Goal: Answer question/provide support

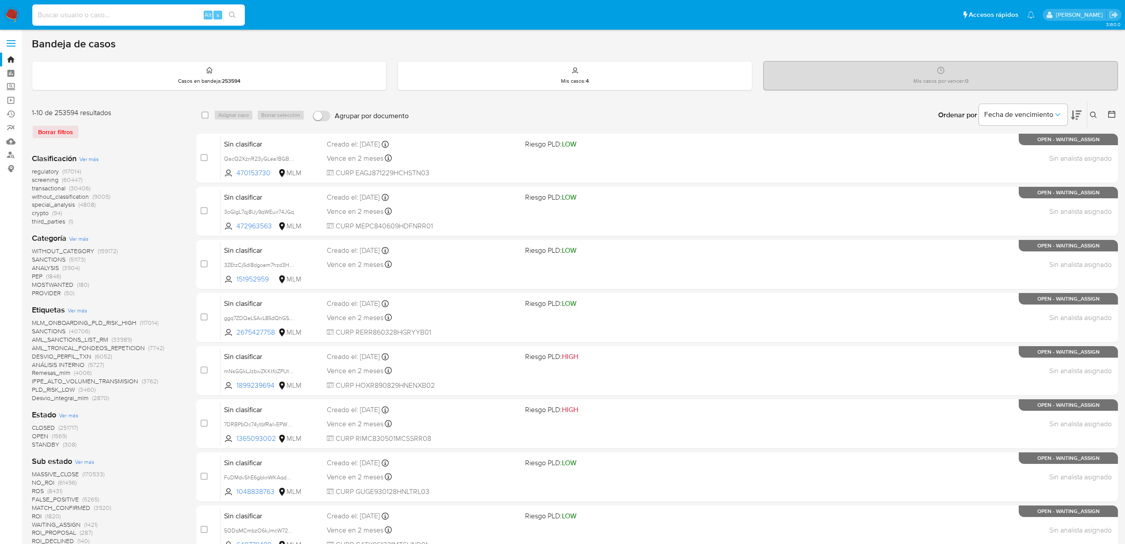
click at [68, 11] on input at bounding box center [138, 15] width 213 height 12
paste input "681056700"
type input "681056700"
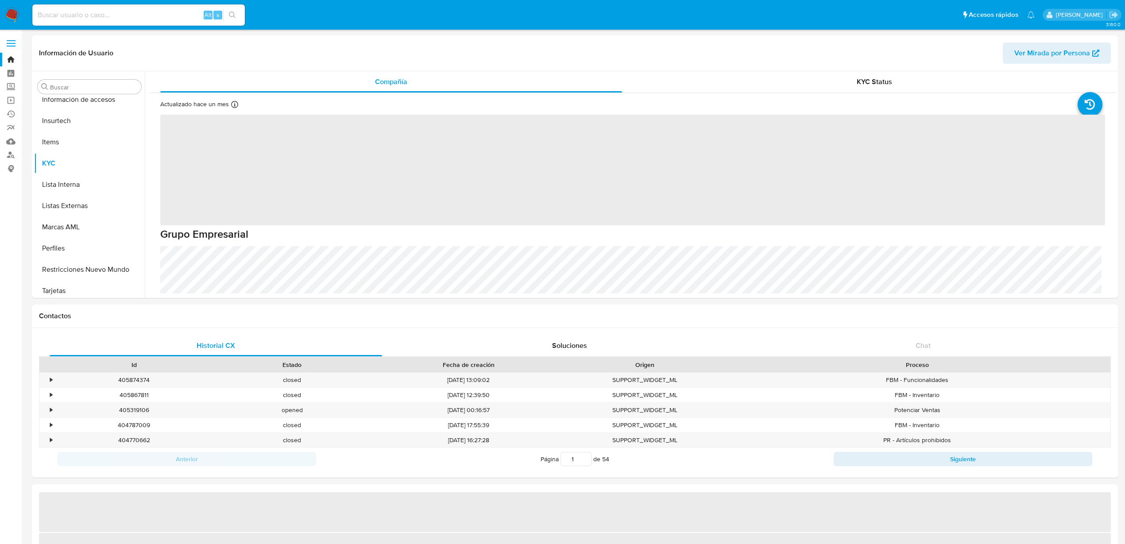
scroll to position [374, 0]
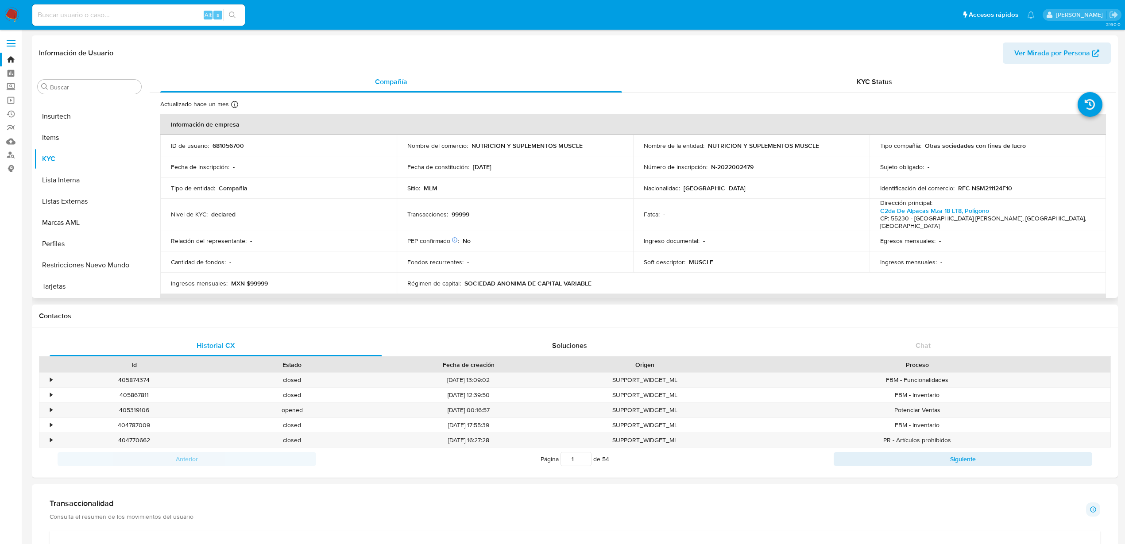
click at [1062, 53] on span "Ver Mirada por Persona" at bounding box center [1053, 53] width 76 height 21
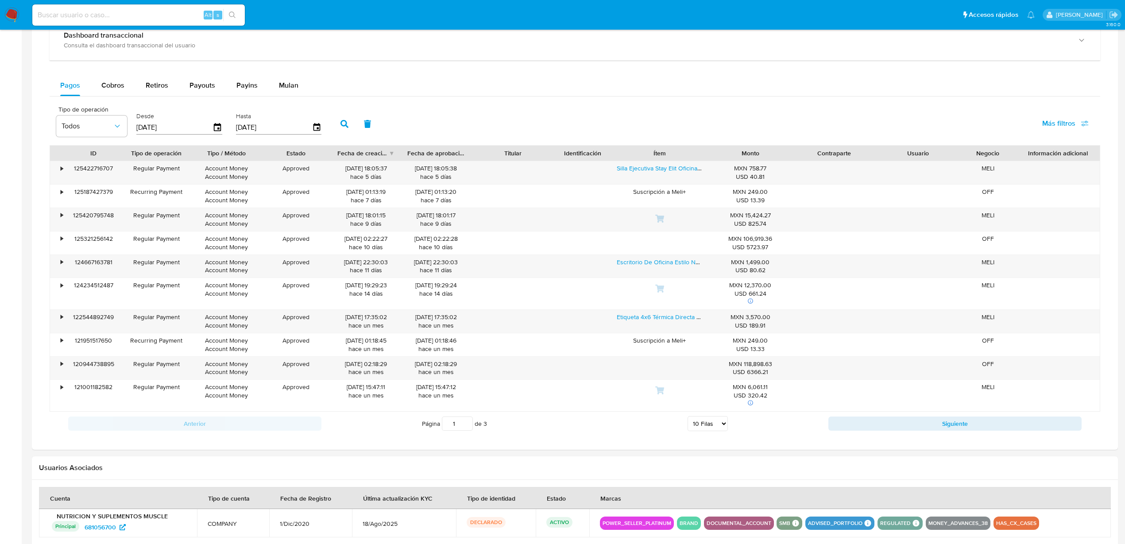
scroll to position [625, 0]
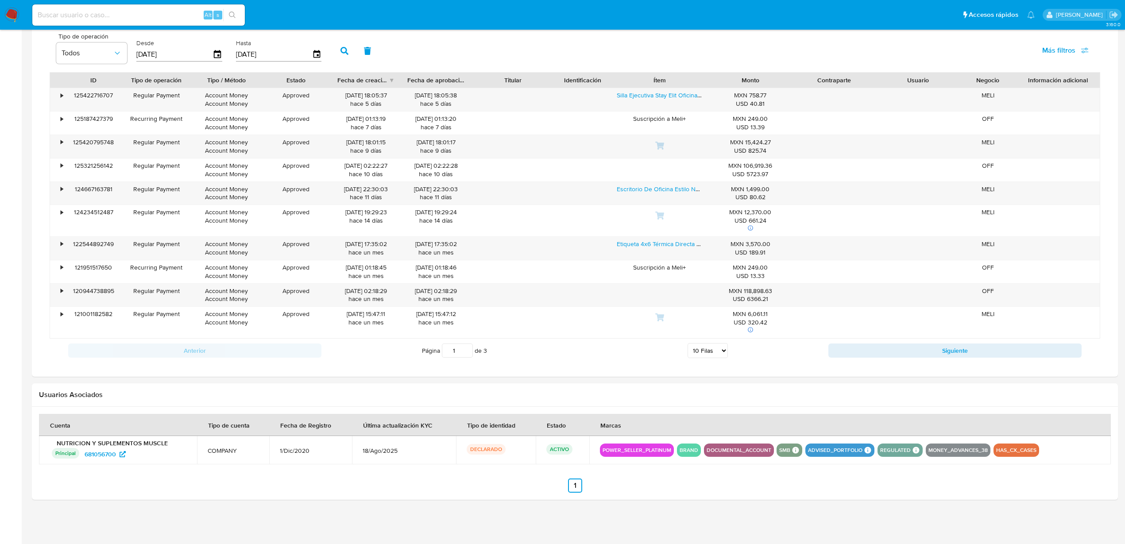
click at [727, 355] on select "5 Filas 10 Filas 20 Filas 25 Filas 50 Filas 100 Filas" at bounding box center [708, 350] width 40 height 15
select select "100"
click at [688, 343] on select "5 Filas 10 Filas 20 Filas 25 Filas 50 Filas 100 Filas" at bounding box center [708, 350] width 40 height 15
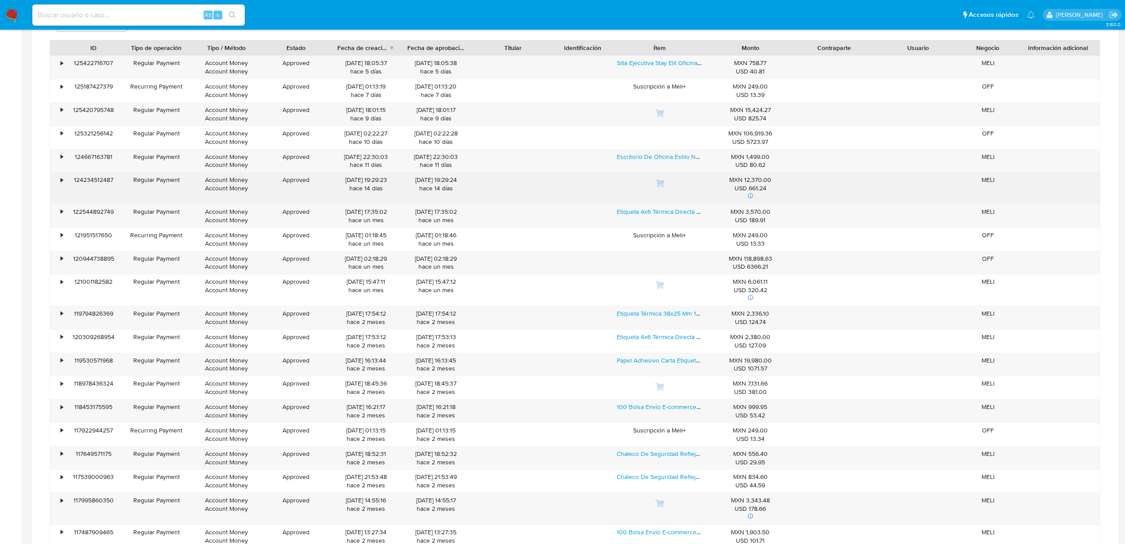
scroll to position [582, 0]
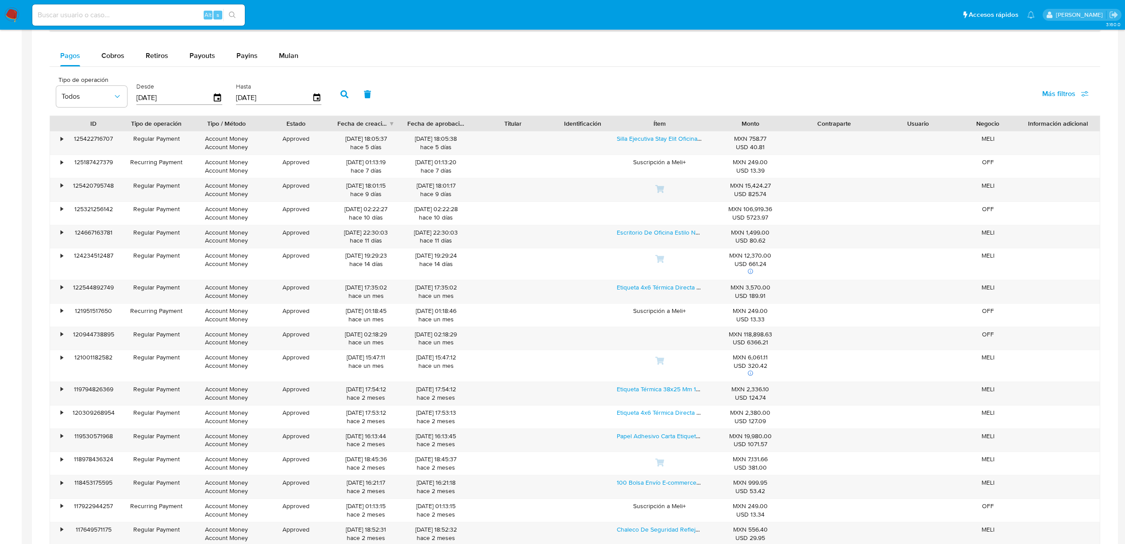
click at [135, 11] on input at bounding box center [138, 15] width 213 height 12
paste input "67979129"
type input "67979129"
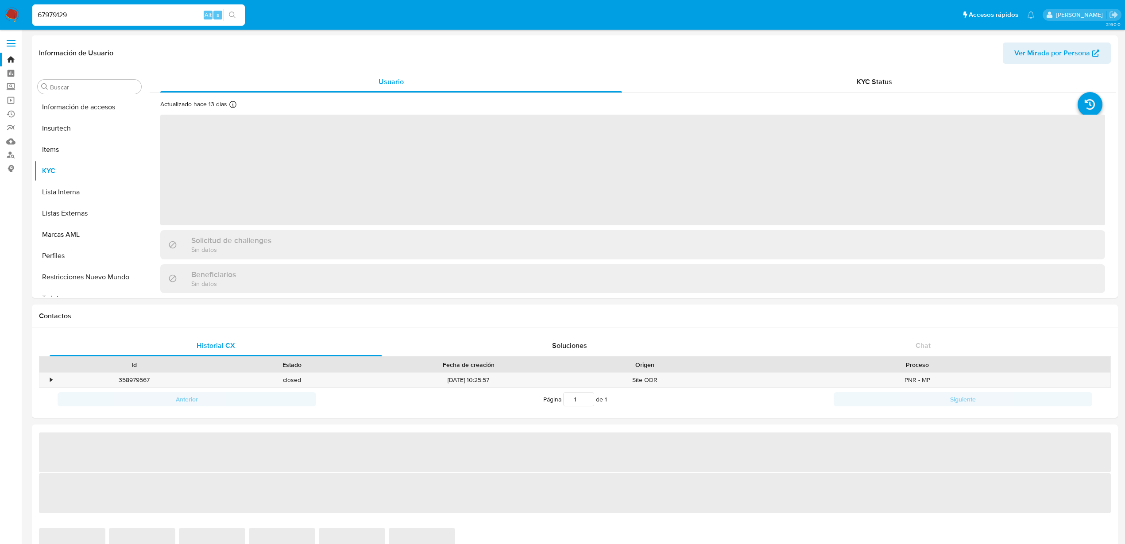
scroll to position [374, 0]
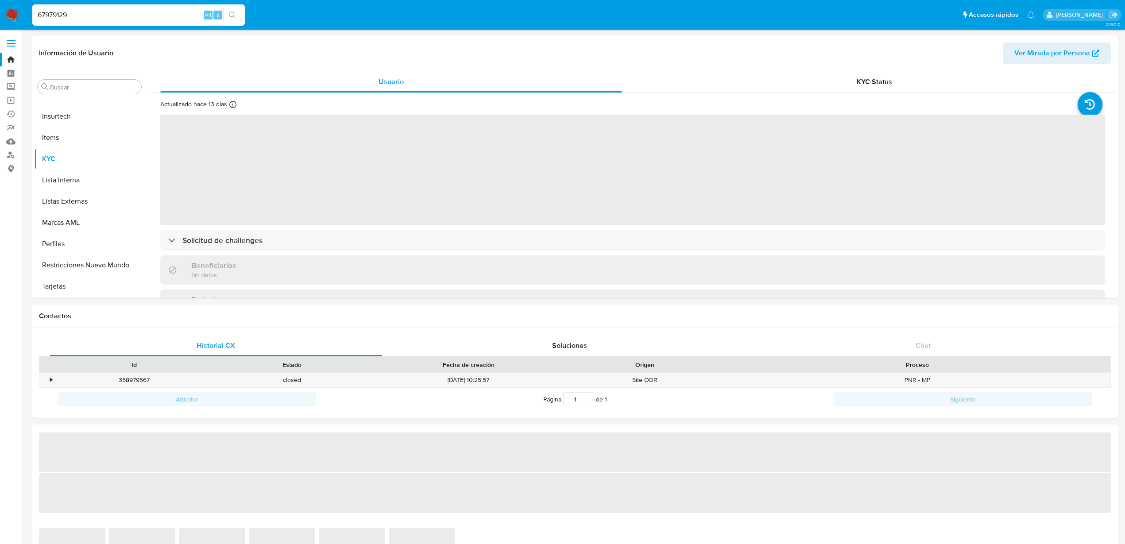
select select "10"
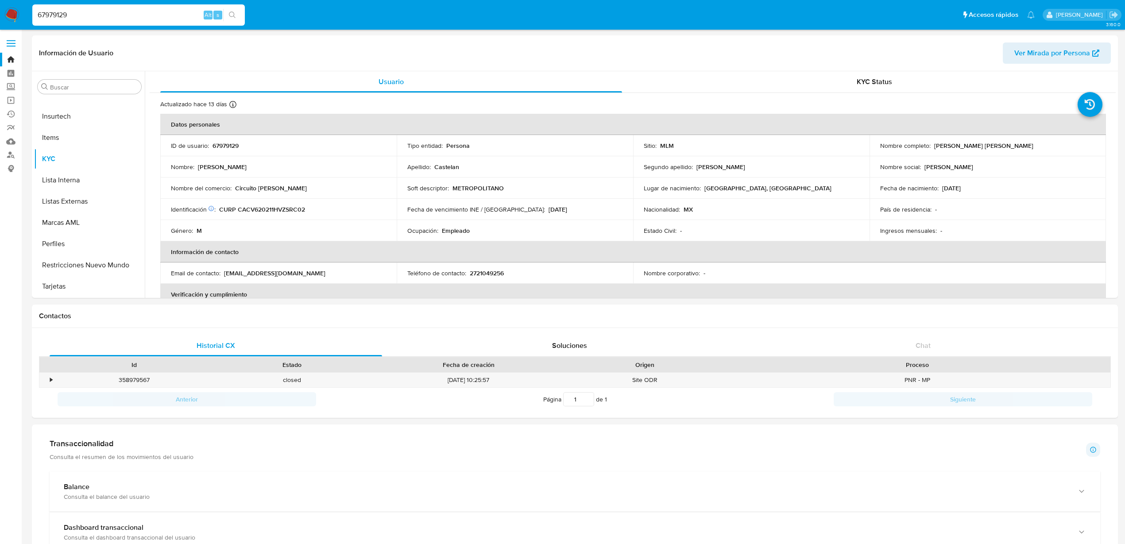
click at [156, 18] on input "67979129" at bounding box center [138, 15] width 213 height 12
click at [69, 169] on button "Historial Casos" at bounding box center [86, 162] width 104 height 21
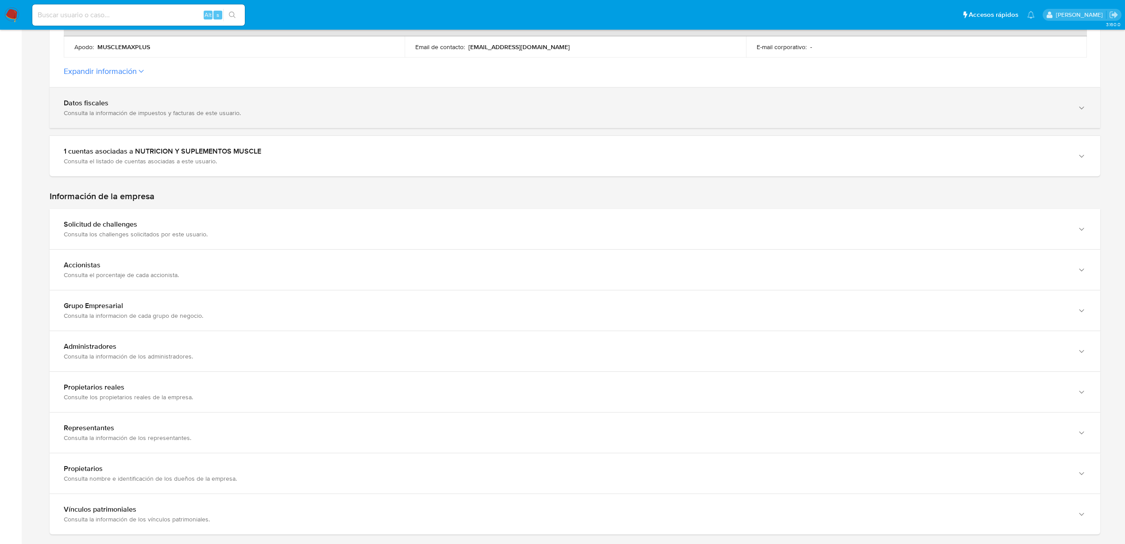
scroll to position [554, 0]
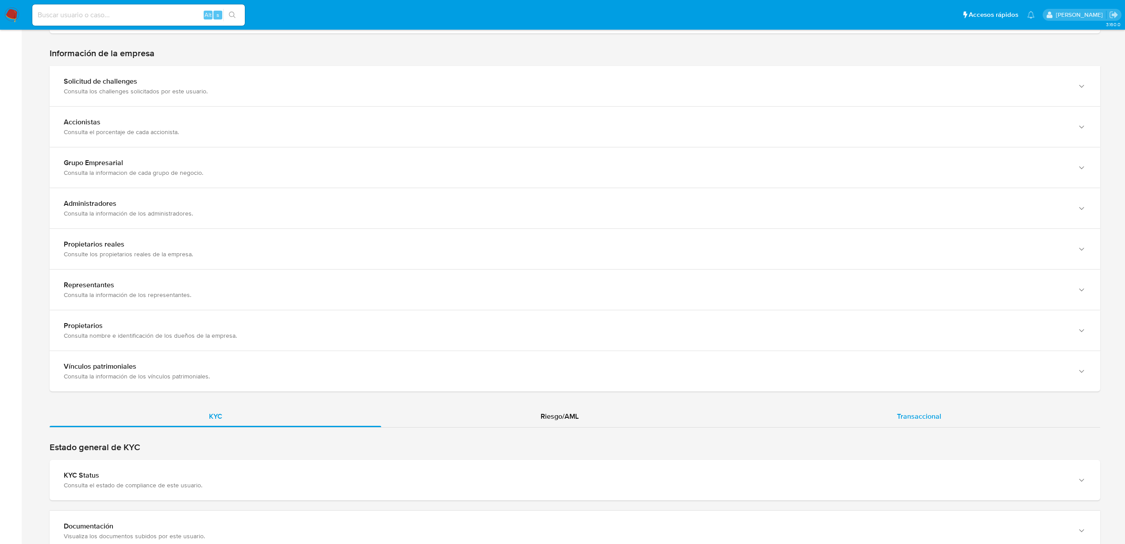
click at [929, 423] on div "Transaccional" at bounding box center [919, 416] width 363 height 21
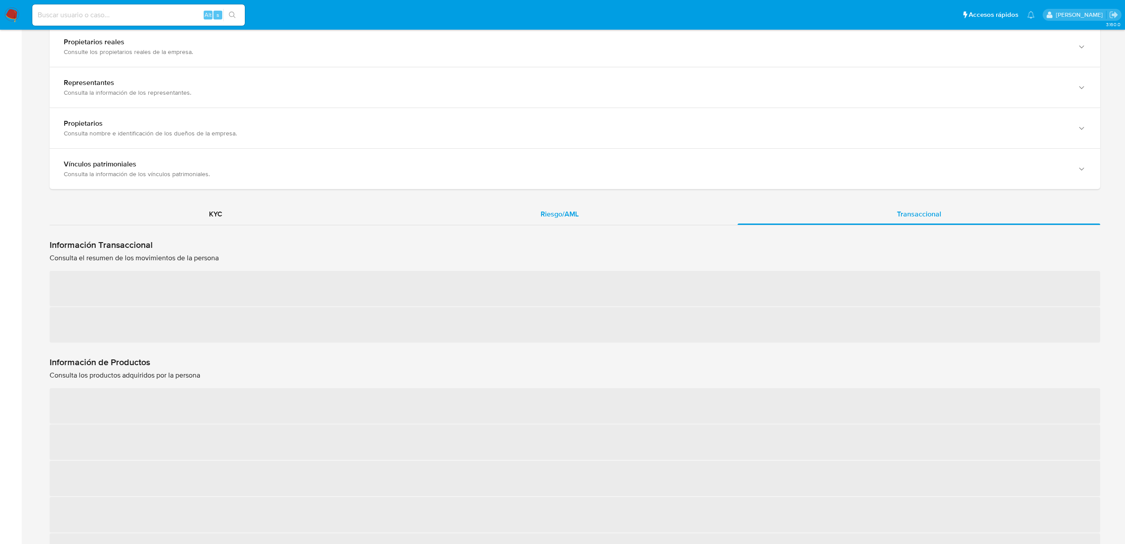
scroll to position [775, 0]
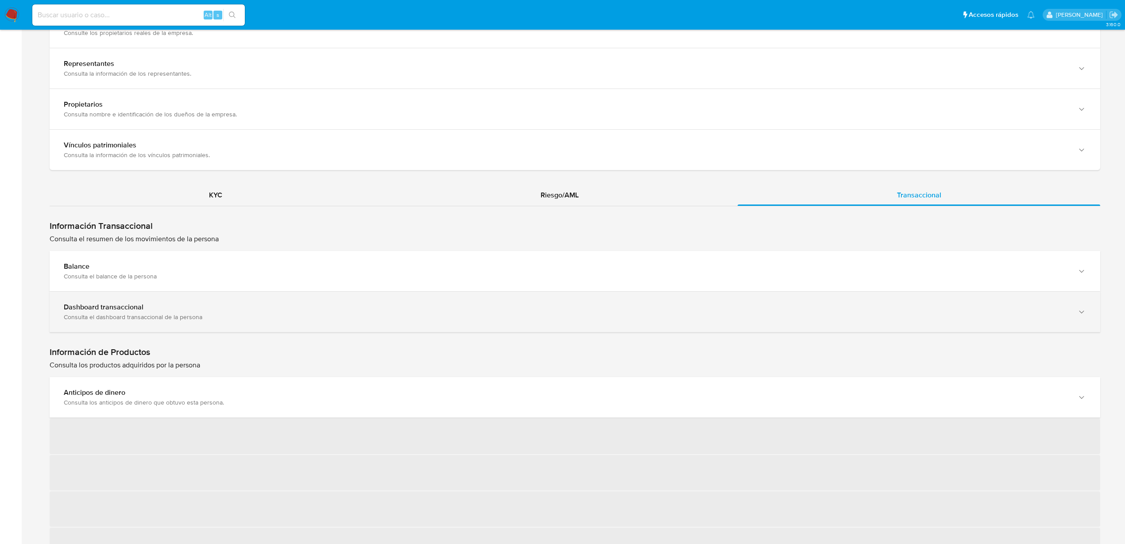
click at [170, 319] on div "Dashboard transaccional Consulta el dashboard transaccional de la persona" at bounding box center [575, 312] width 1051 height 40
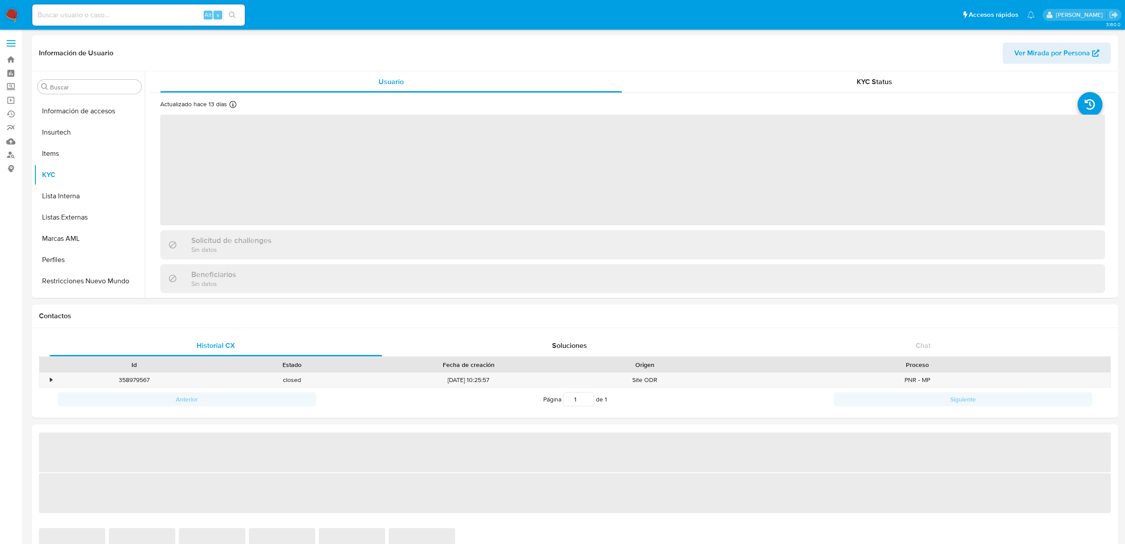
scroll to position [374, 0]
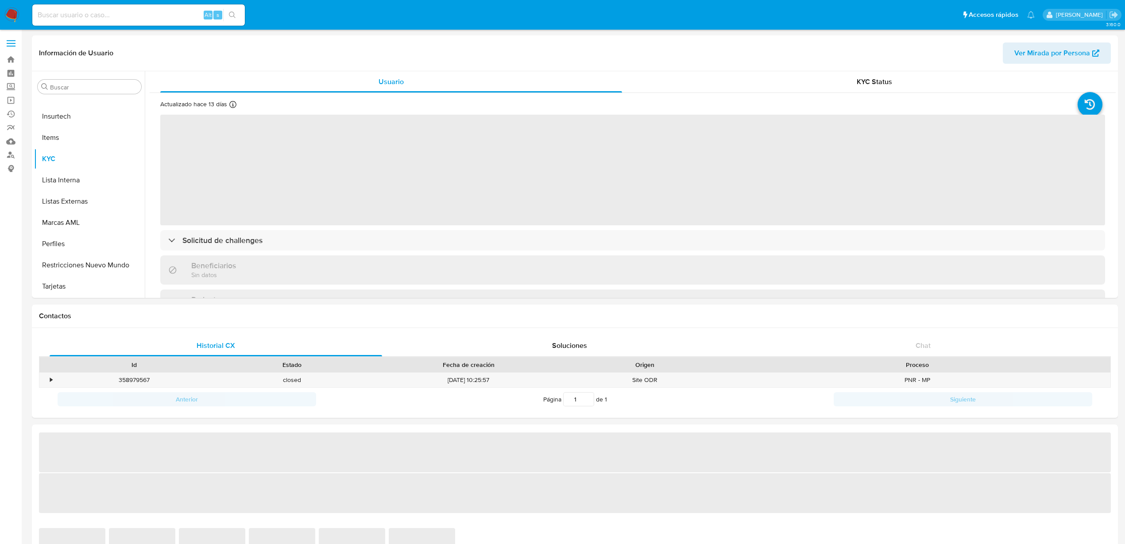
select select "10"
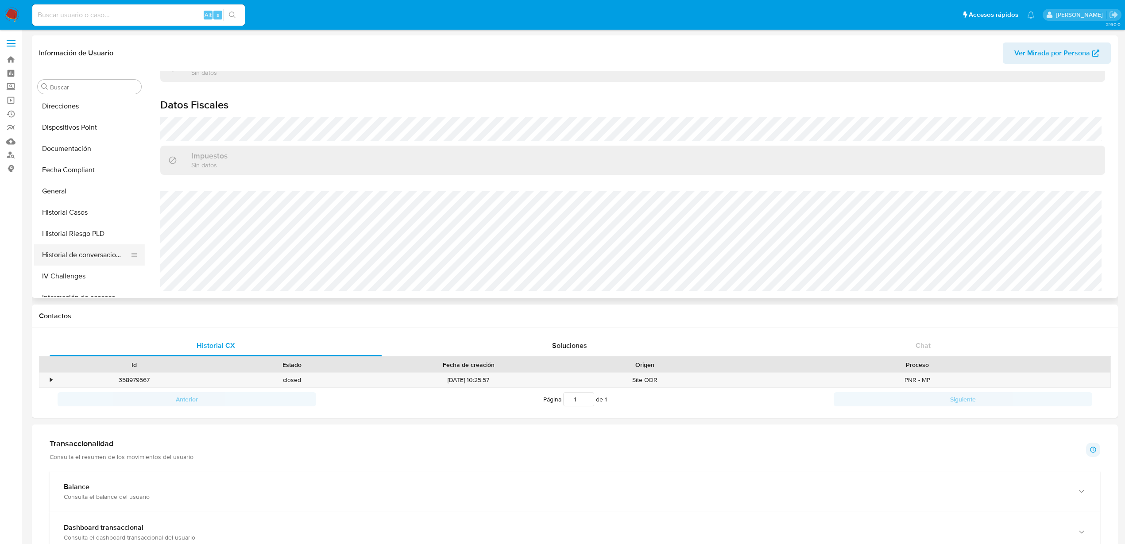
scroll to position [153, 0]
click at [90, 277] on button "Historial de conversaciones" at bounding box center [86, 273] width 104 height 21
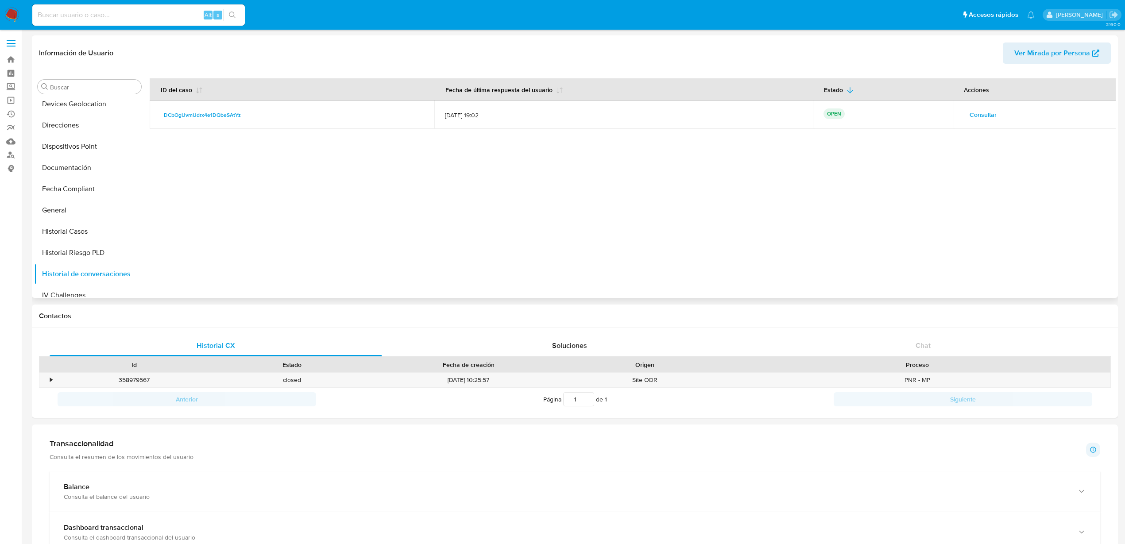
click at [987, 118] on span "Consultar" at bounding box center [983, 114] width 27 height 12
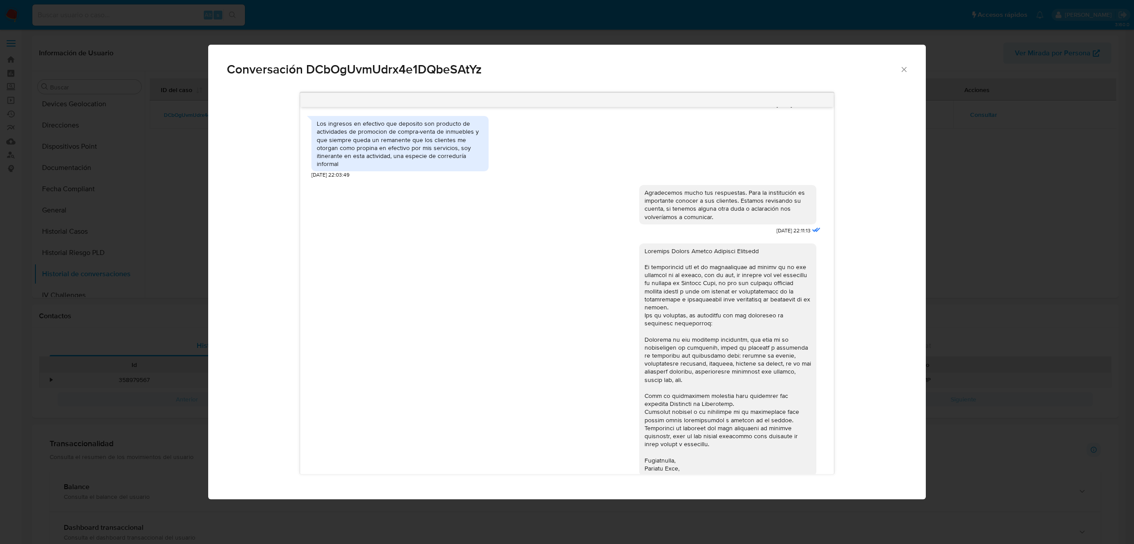
scroll to position [221, 0]
